Goal: Check status: Check status

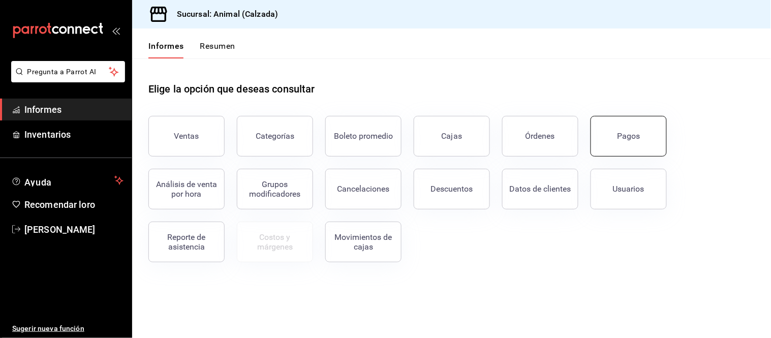
click at [633, 137] on font "Pagos" at bounding box center [628, 136] width 23 height 10
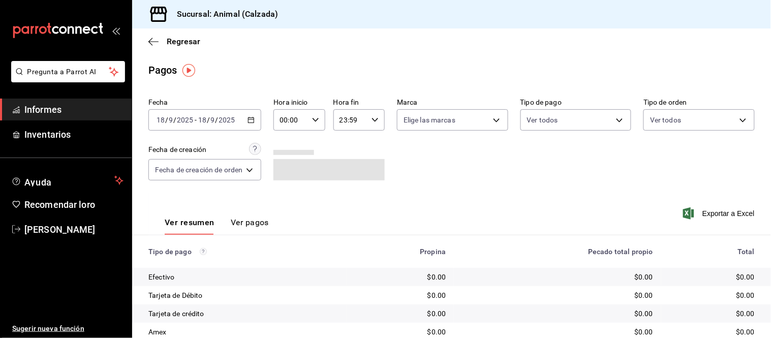
click at [252, 118] on \(Stroke\) "button" at bounding box center [251, 120] width 6 height 6
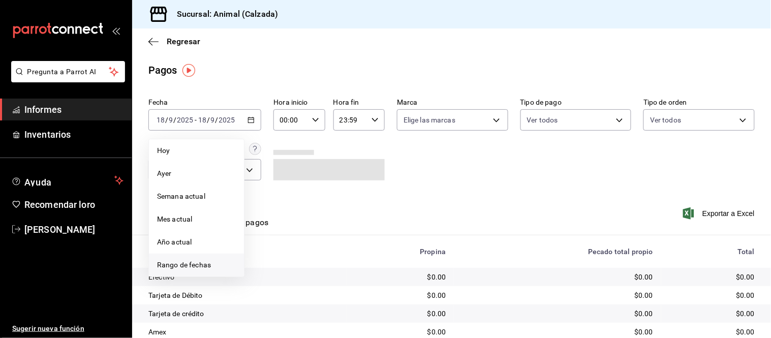
click at [191, 261] on font "Rango de fechas" at bounding box center [184, 265] width 54 height 8
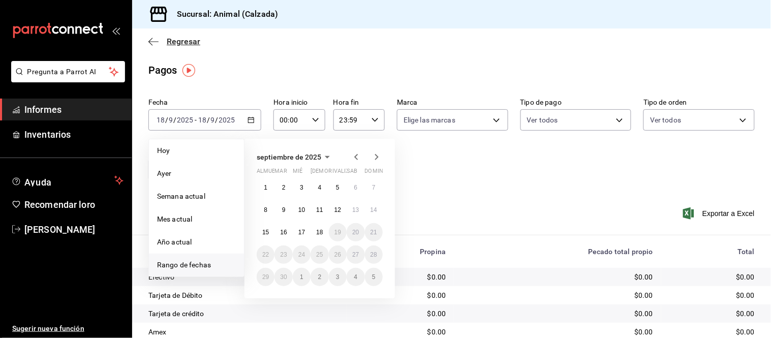
click at [156, 43] on icon "button" at bounding box center [153, 41] width 10 height 9
